Goal: Navigation & Orientation: Find specific page/section

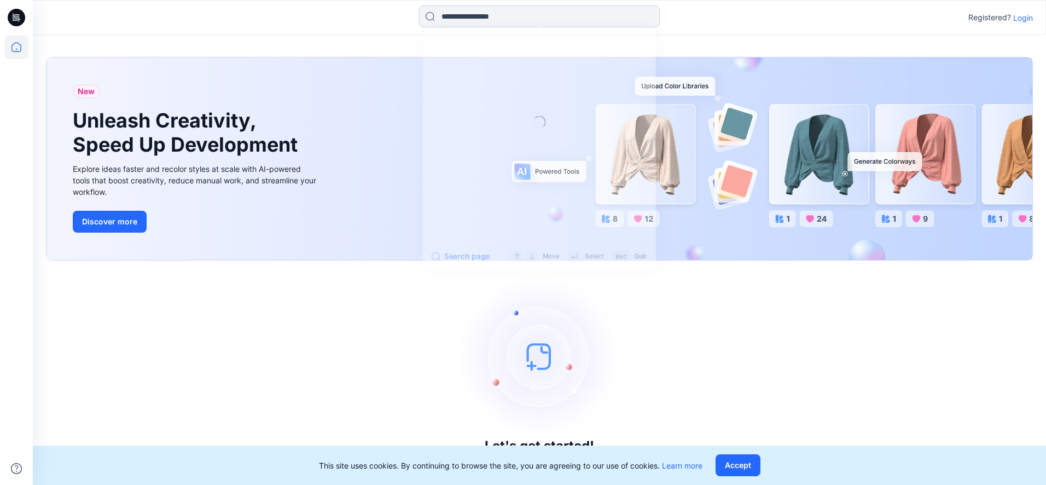
click at [510, 22] on input at bounding box center [539, 16] width 241 height 22
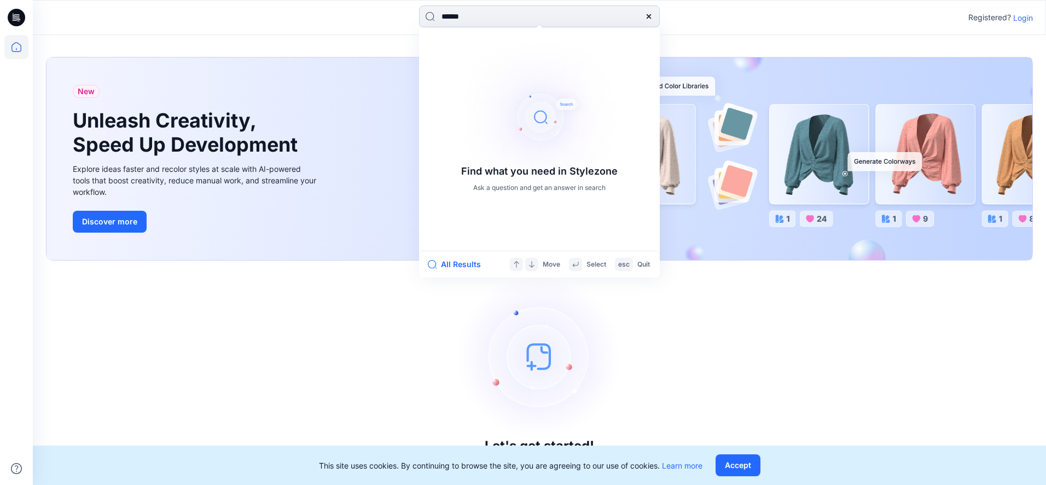
type input "*******"
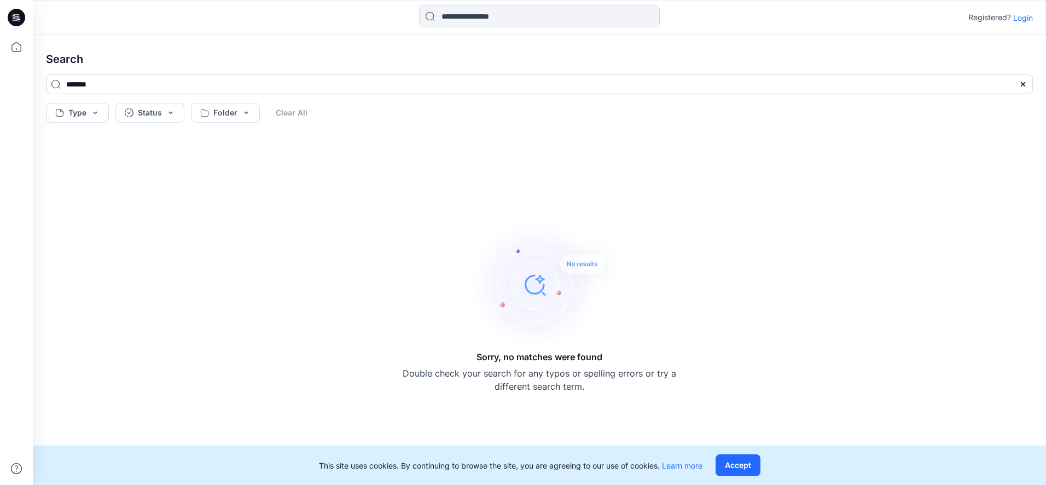
click at [1021, 21] on p "Login" at bounding box center [1023, 17] width 20 height 11
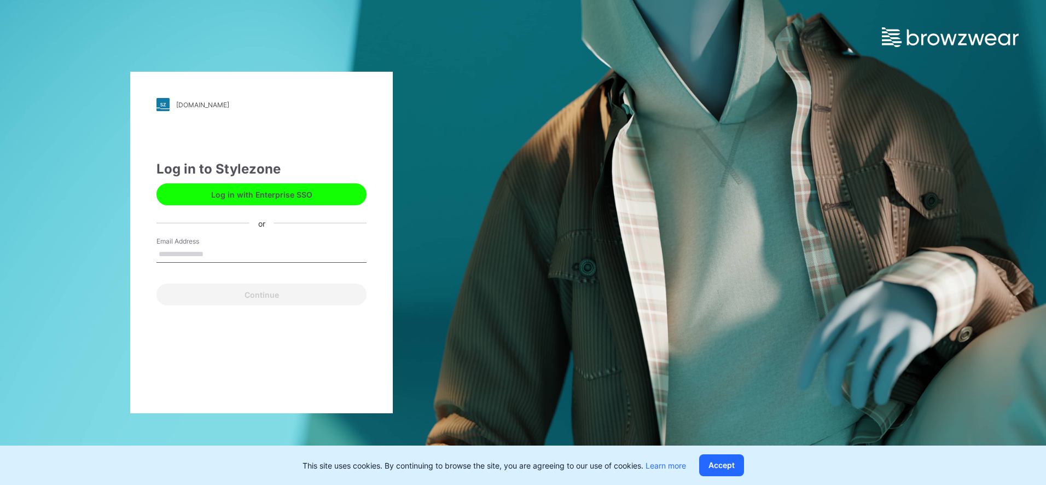
click at [226, 249] on input "Email Address" at bounding box center [261, 254] width 210 height 16
type input "**********"
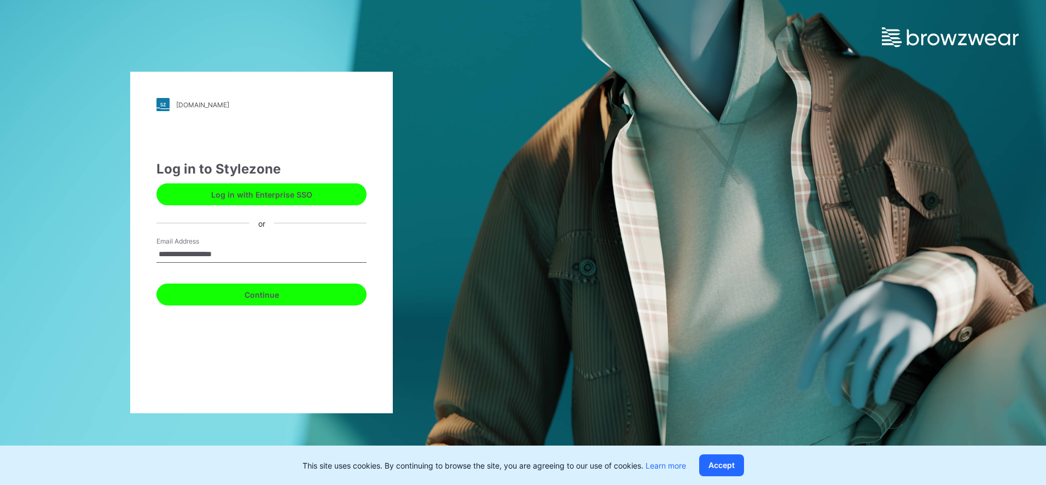
click at [199, 302] on button "Continue" at bounding box center [261, 294] width 210 height 22
click at [229, 292] on button "Continue" at bounding box center [261, 294] width 210 height 22
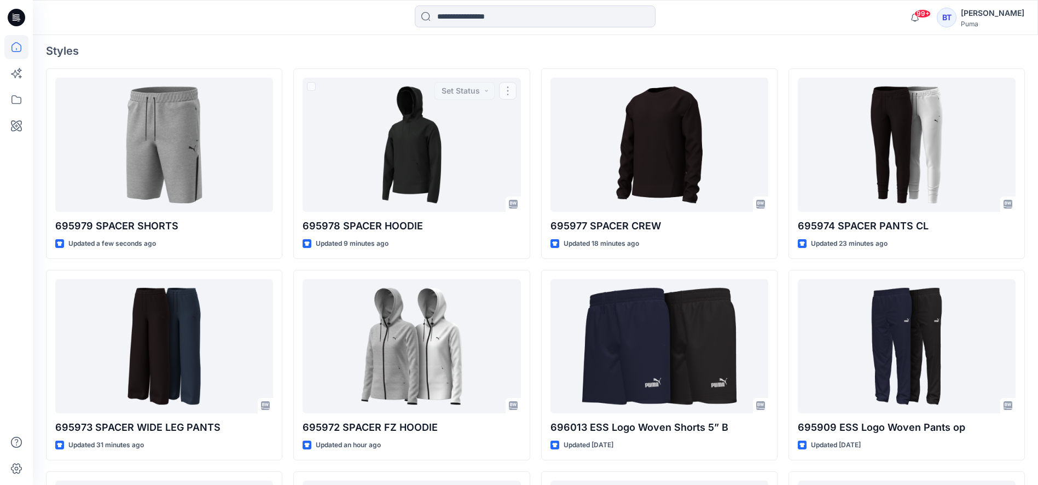
scroll to position [302, 0]
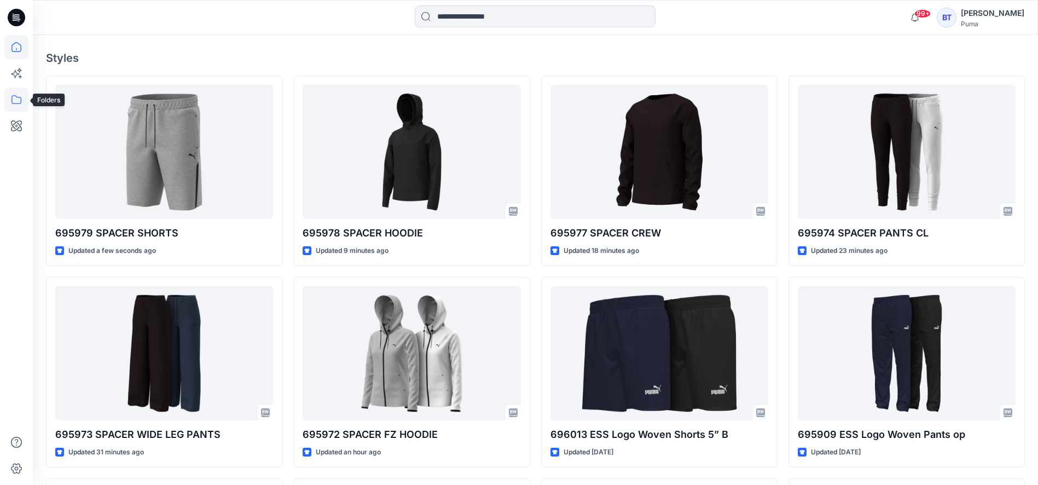
click at [17, 101] on icon at bounding box center [16, 100] width 24 height 24
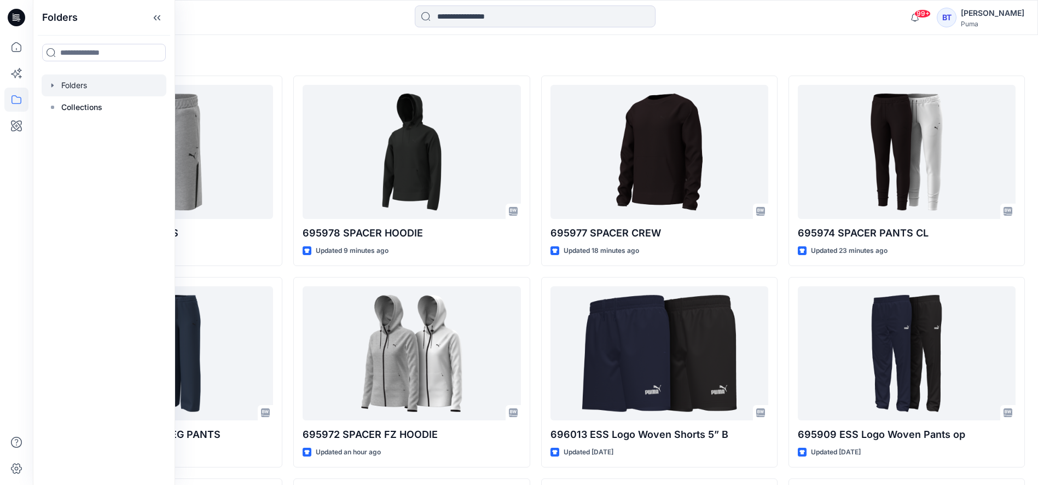
click at [88, 85] on div at bounding box center [104, 85] width 125 height 22
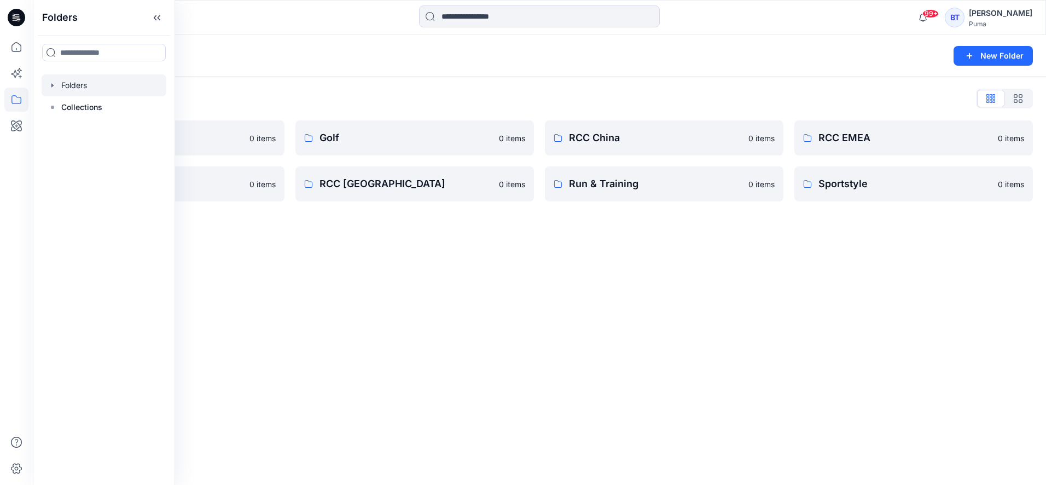
click at [527, 280] on div "Folders New Folder Folders List Basic Blocks 0 items RCC India 0 items Golf 0 i…" at bounding box center [539, 260] width 1013 height 450
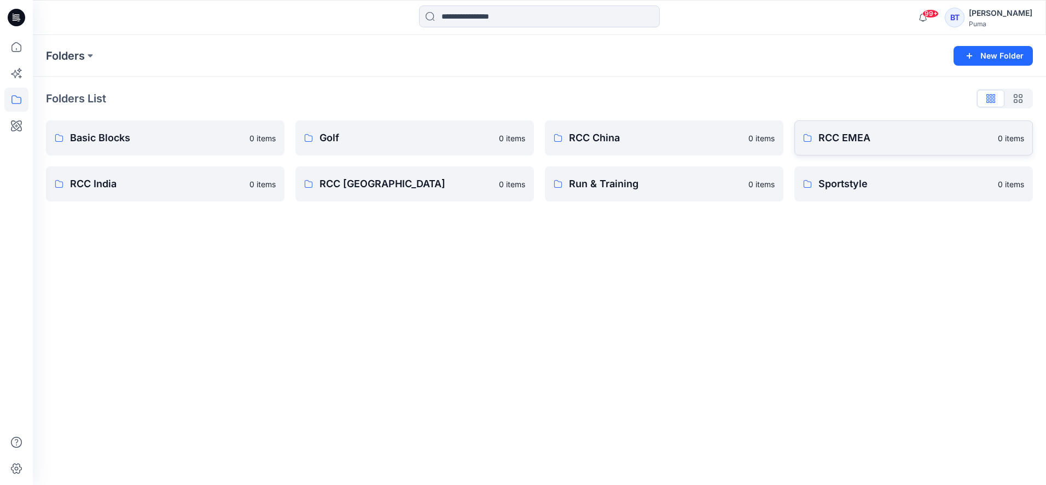
click at [894, 134] on p "RCC EMEA" at bounding box center [904, 137] width 173 height 15
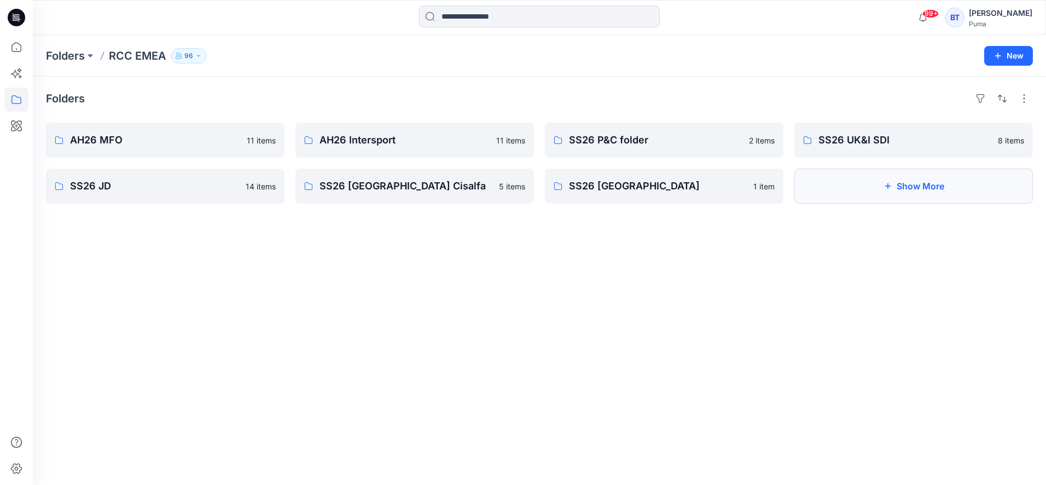
click at [909, 184] on button "Show More" at bounding box center [913, 185] width 238 height 35
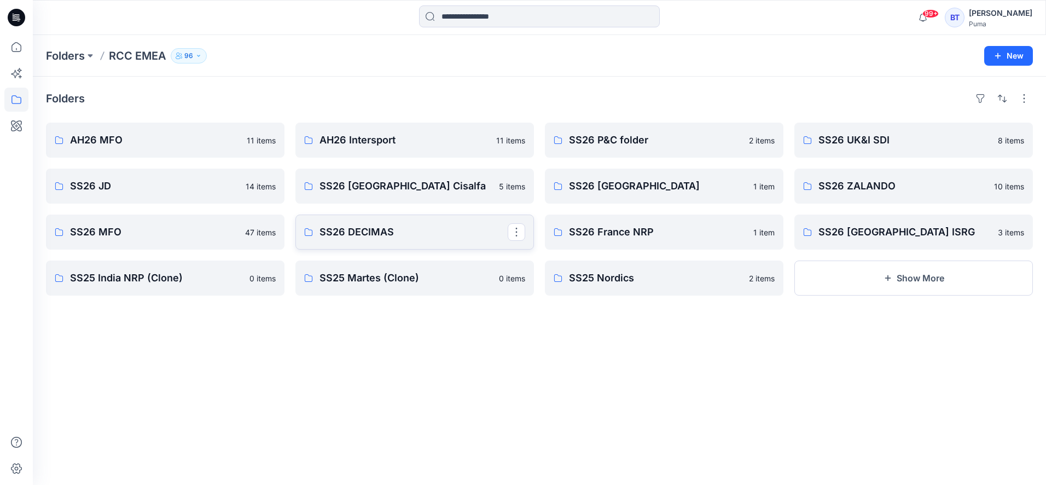
click at [483, 239] on p "SS26 DECIMAS" at bounding box center [413, 231] width 188 height 15
click at [862, 197] on link "SS26 ZALANDO" at bounding box center [913, 185] width 238 height 35
